Goal: Task Accomplishment & Management: Manage account settings

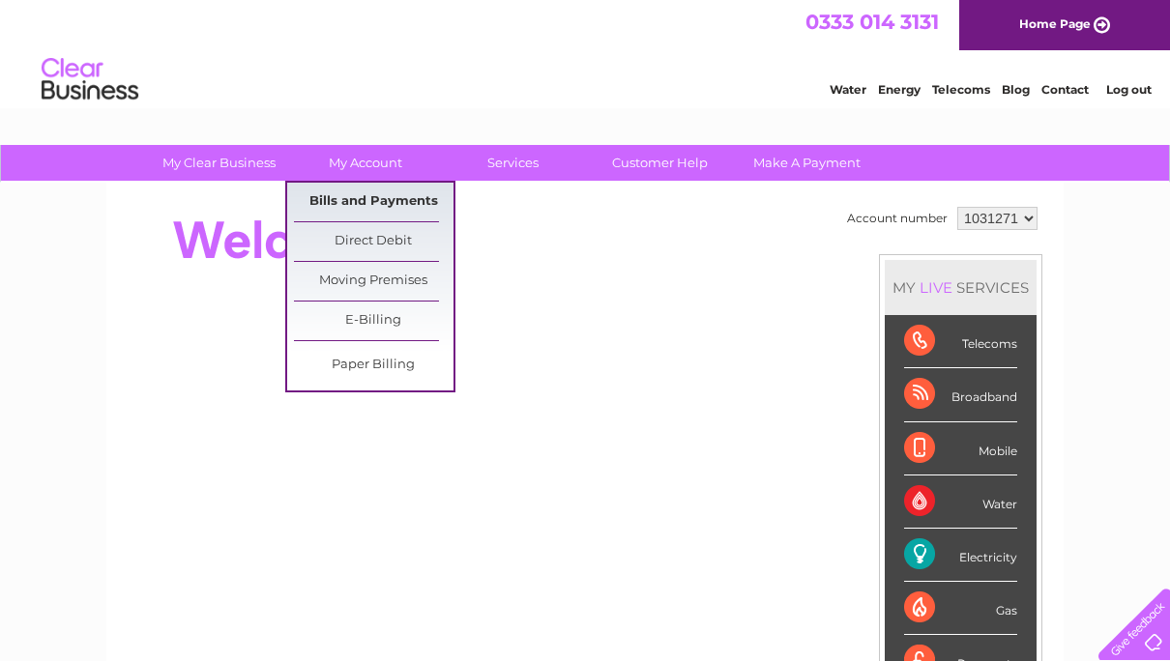
click at [363, 201] on link "Bills and Payments" at bounding box center [374, 202] width 160 height 39
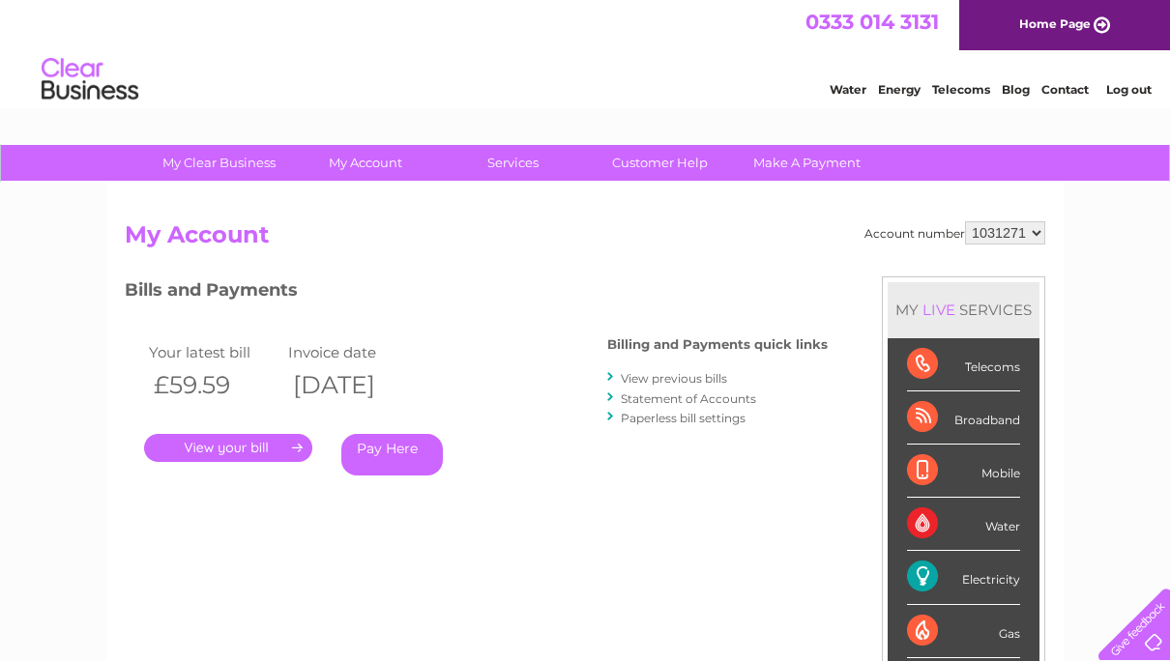
click at [278, 448] on link "." at bounding box center [228, 448] width 168 height 28
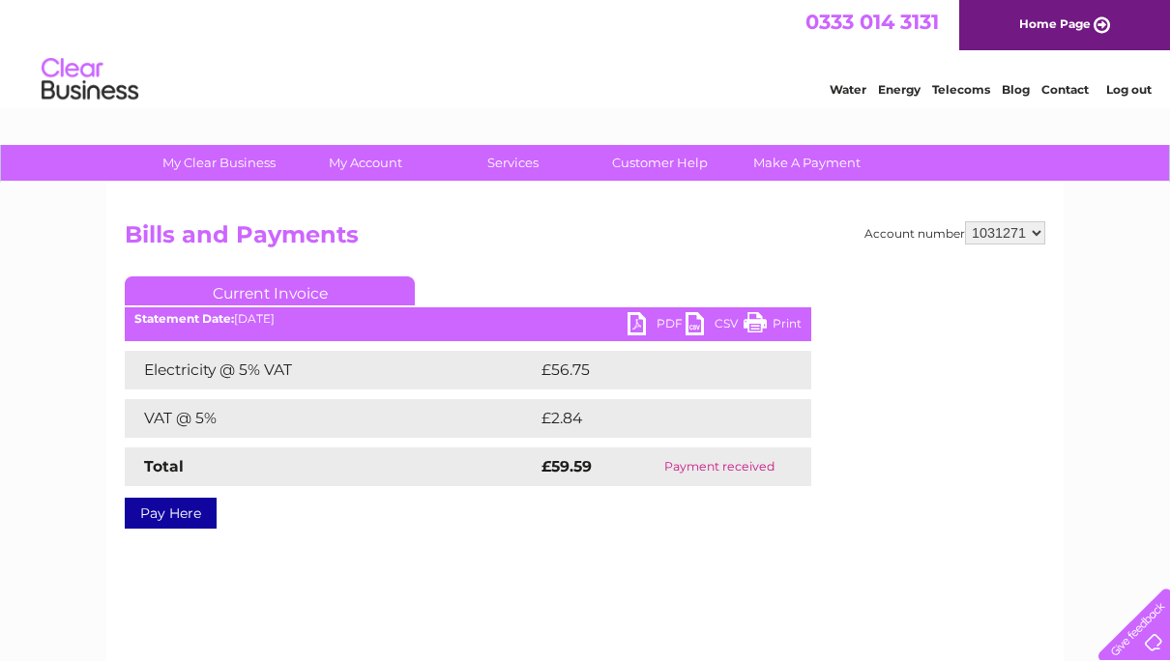
click at [635, 326] on link "PDF" at bounding box center [656, 326] width 58 height 28
